Goal: Navigation & Orientation: Find specific page/section

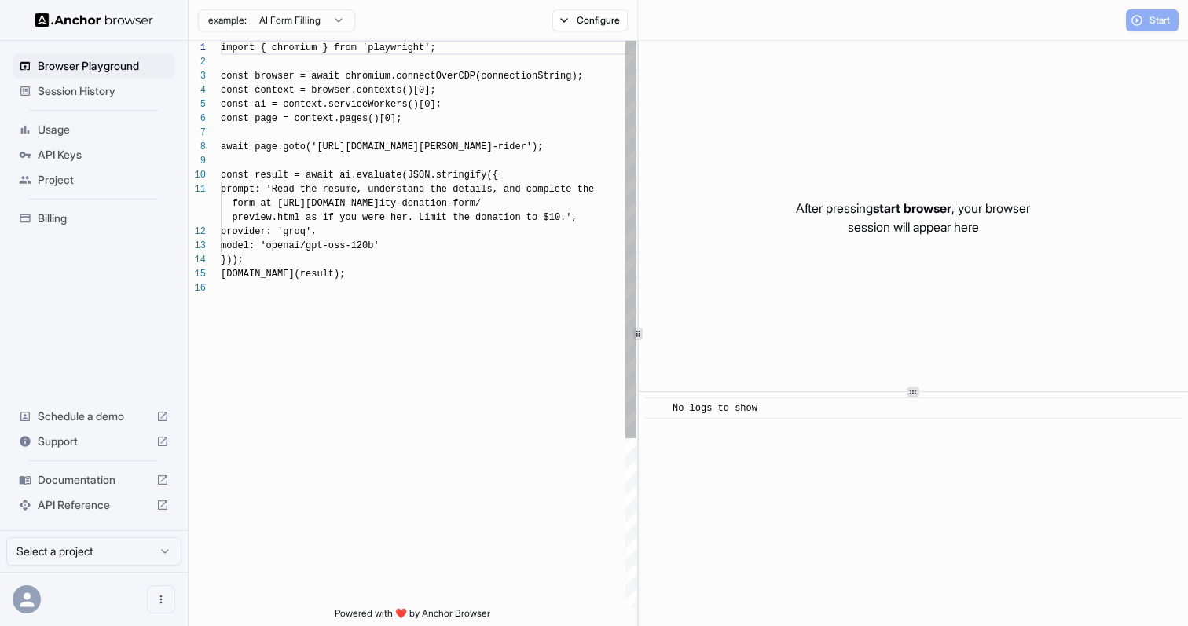
scroll to position [141, 0]
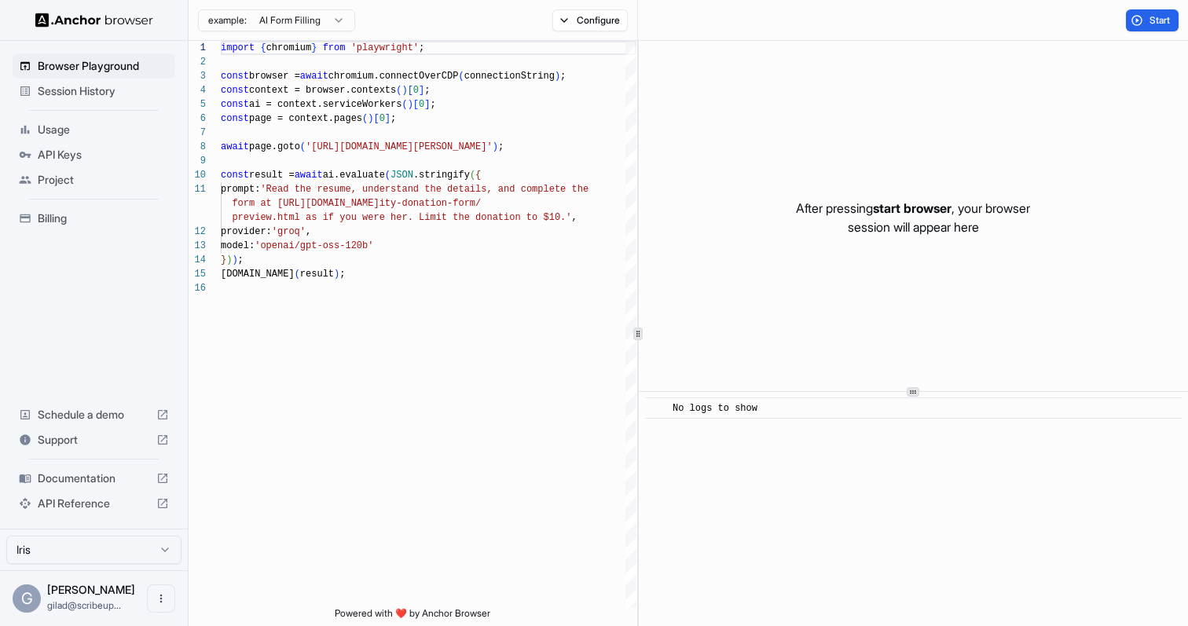
click at [116, 94] on span "Session History" at bounding box center [103, 91] width 131 height 16
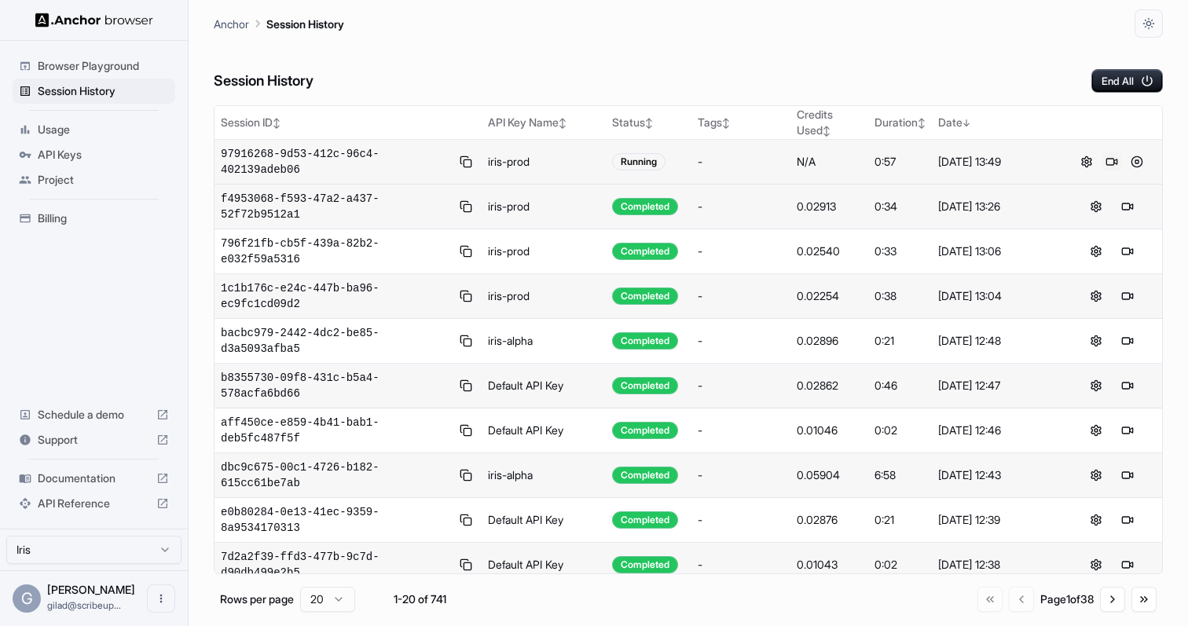
click at [1105, 163] on button at bounding box center [1111, 161] width 19 height 19
